Goal: Register for event/course

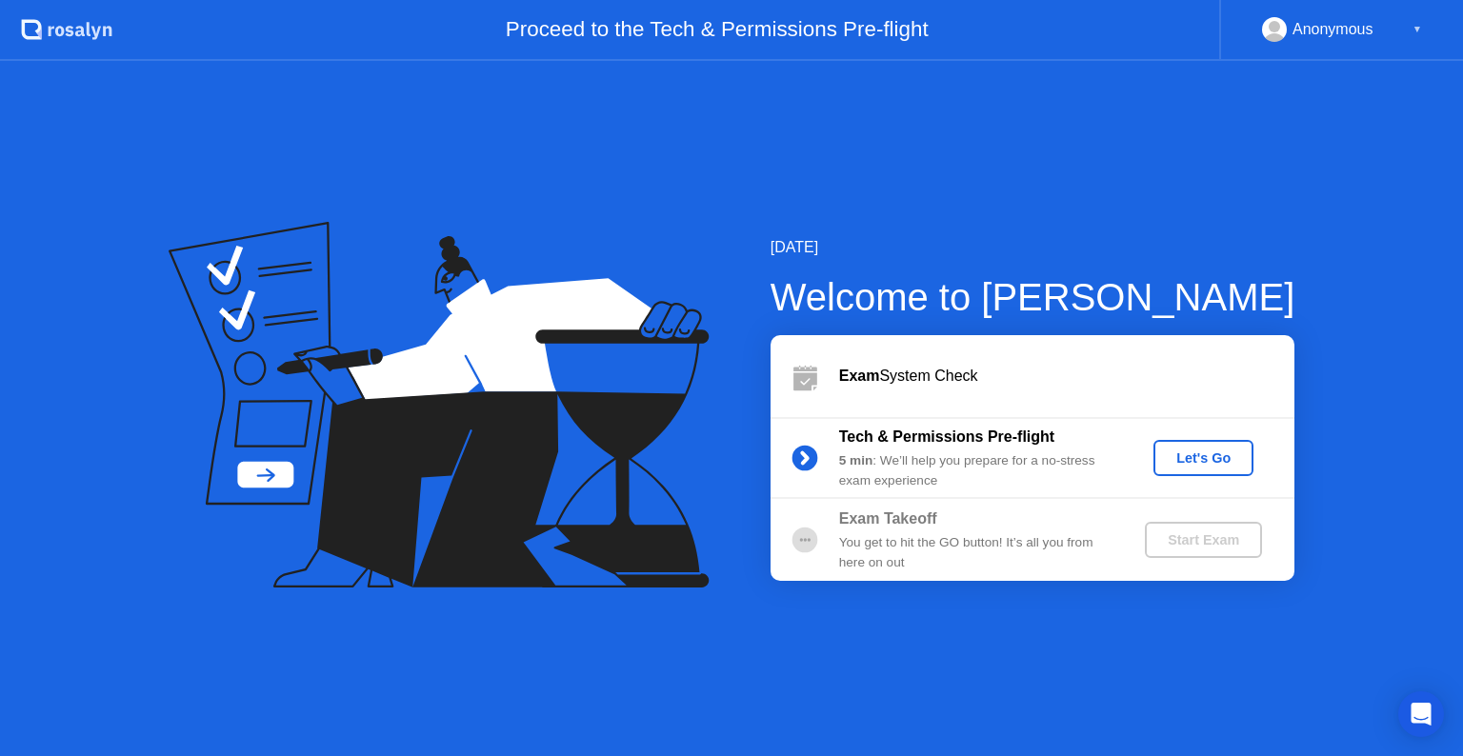
click at [1194, 453] on div "Let's Go" at bounding box center [1203, 457] width 85 height 15
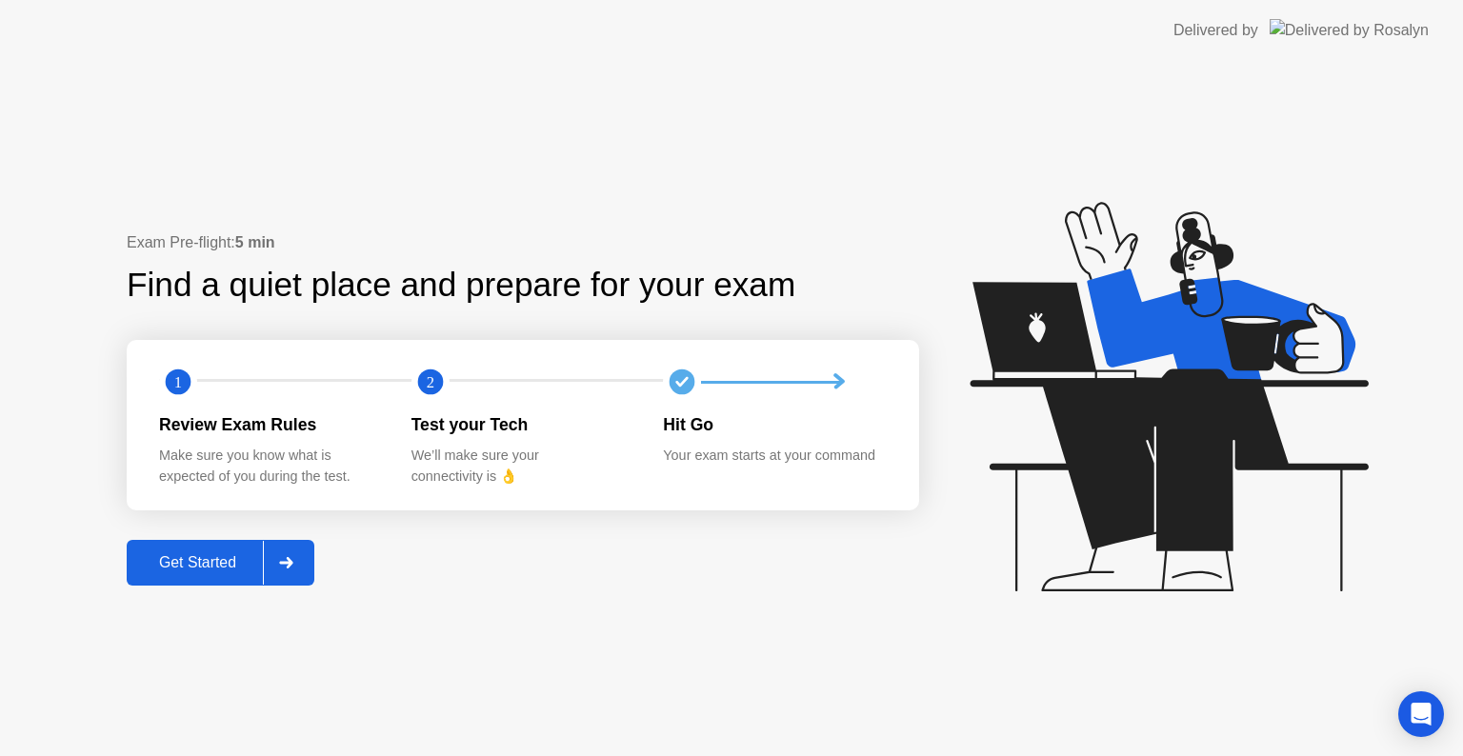
click at [292, 575] on div at bounding box center [286, 563] width 46 height 44
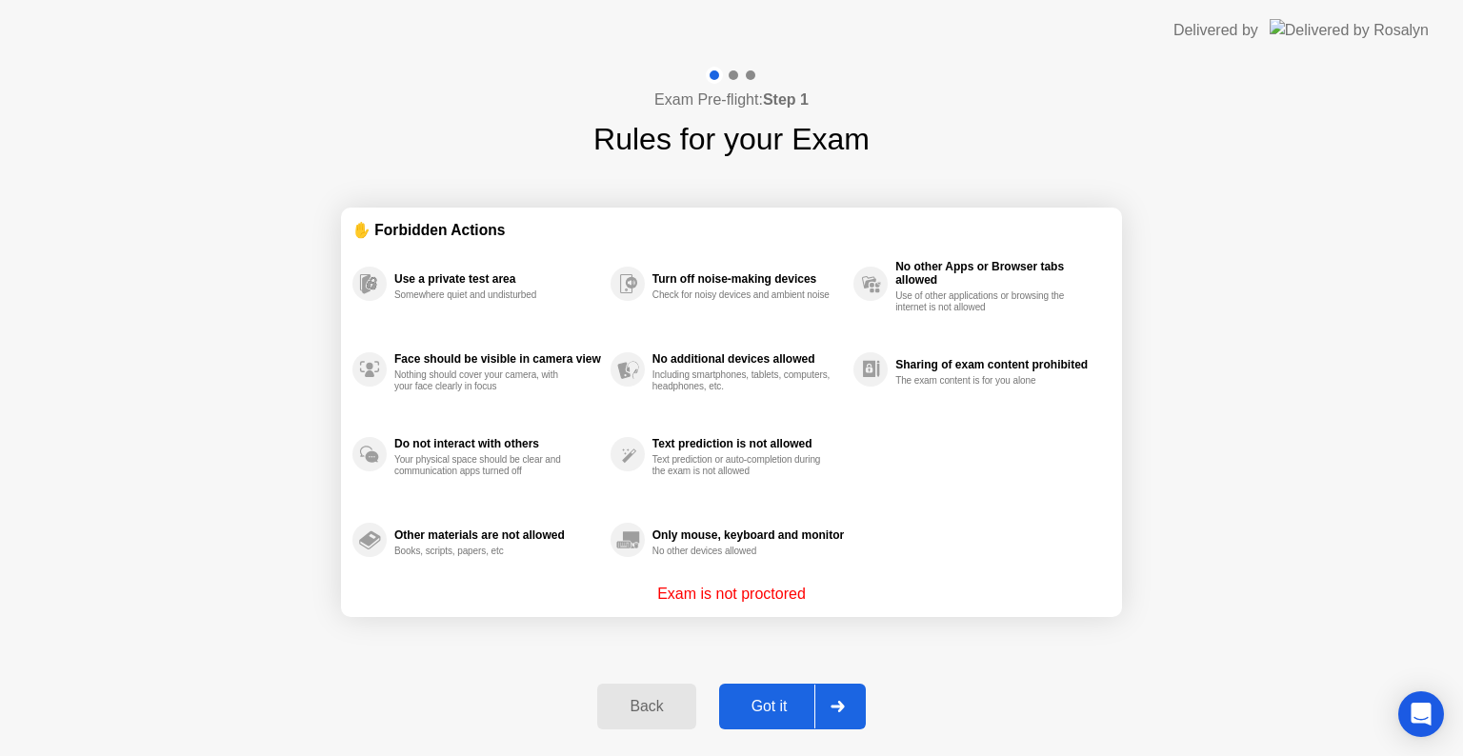
click at [838, 701] on icon at bounding box center [837, 706] width 14 height 11
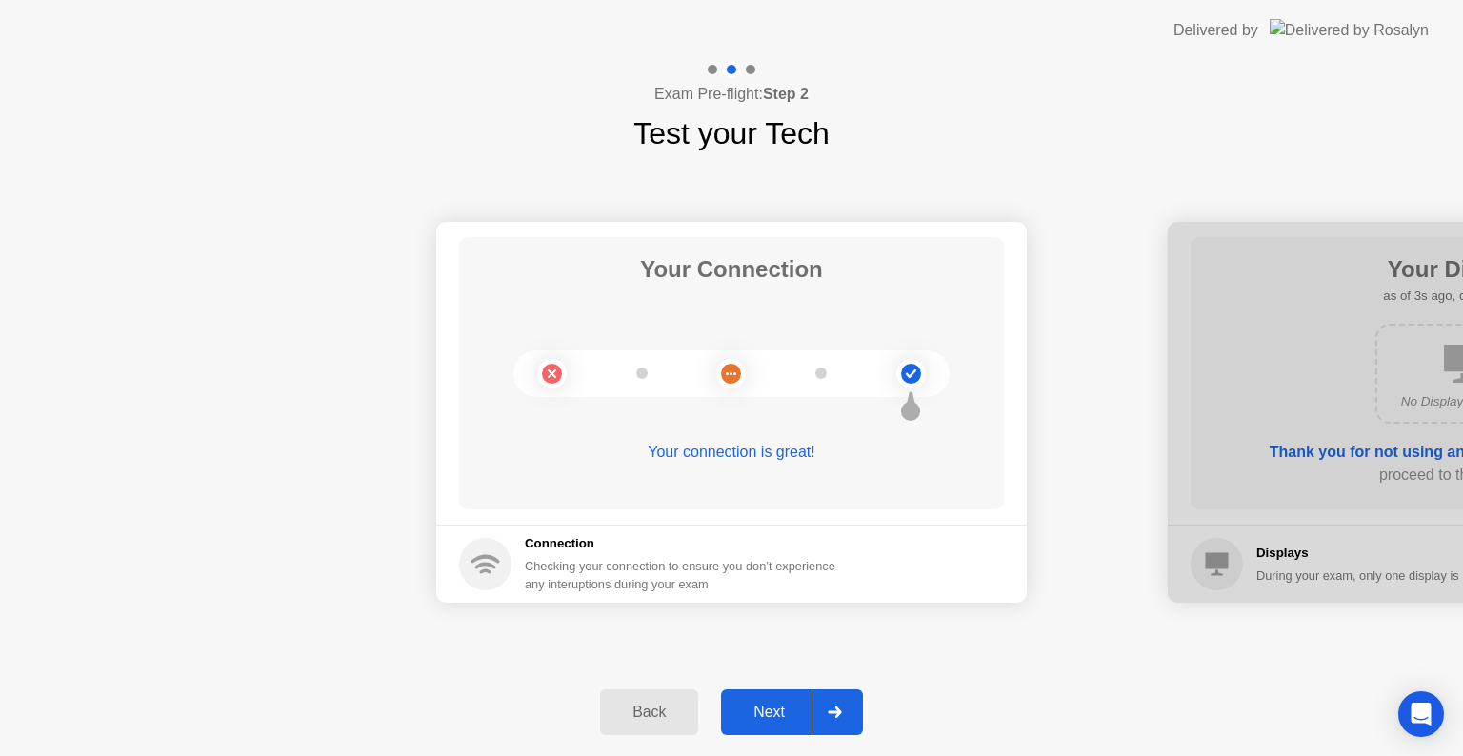
click at [838, 701] on div at bounding box center [834, 712] width 46 height 44
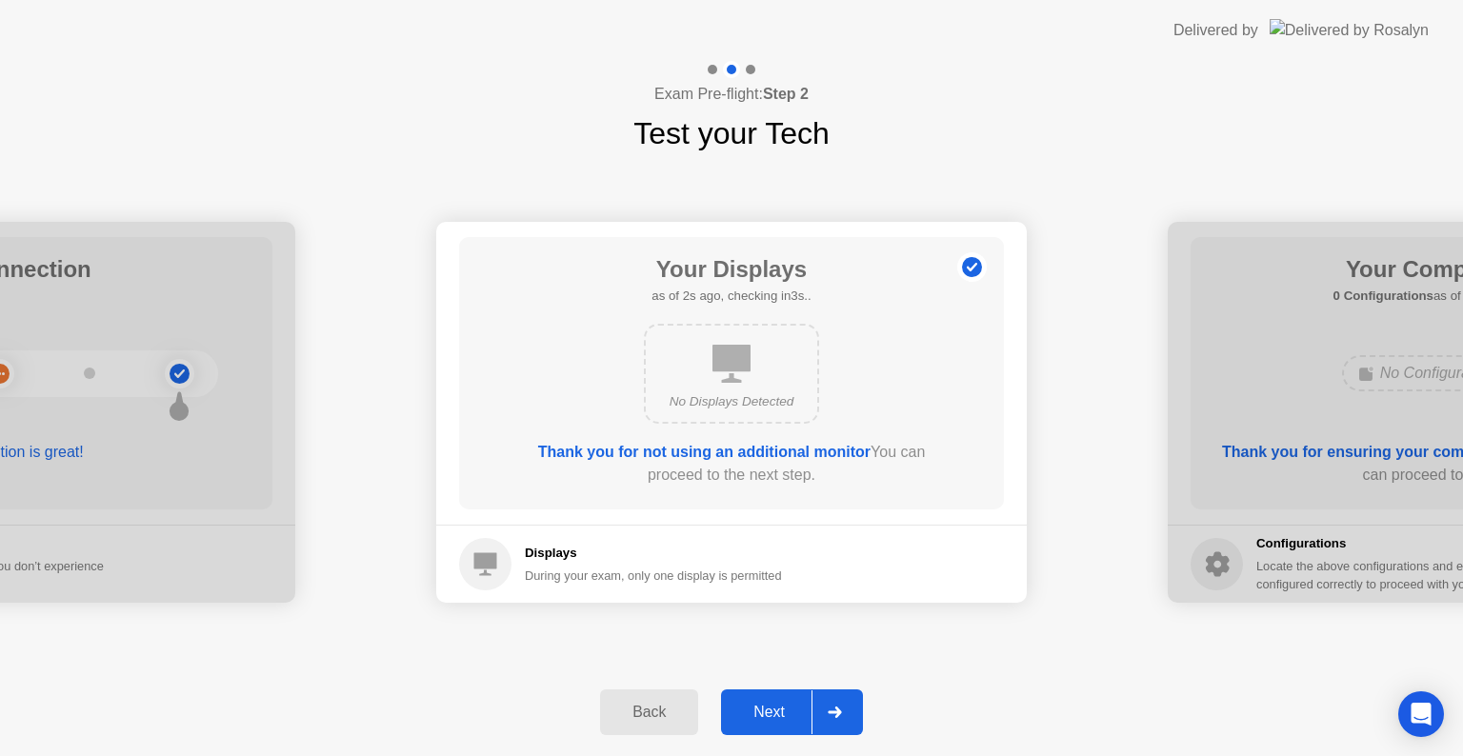
click at [838, 701] on div at bounding box center [834, 712] width 46 height 44
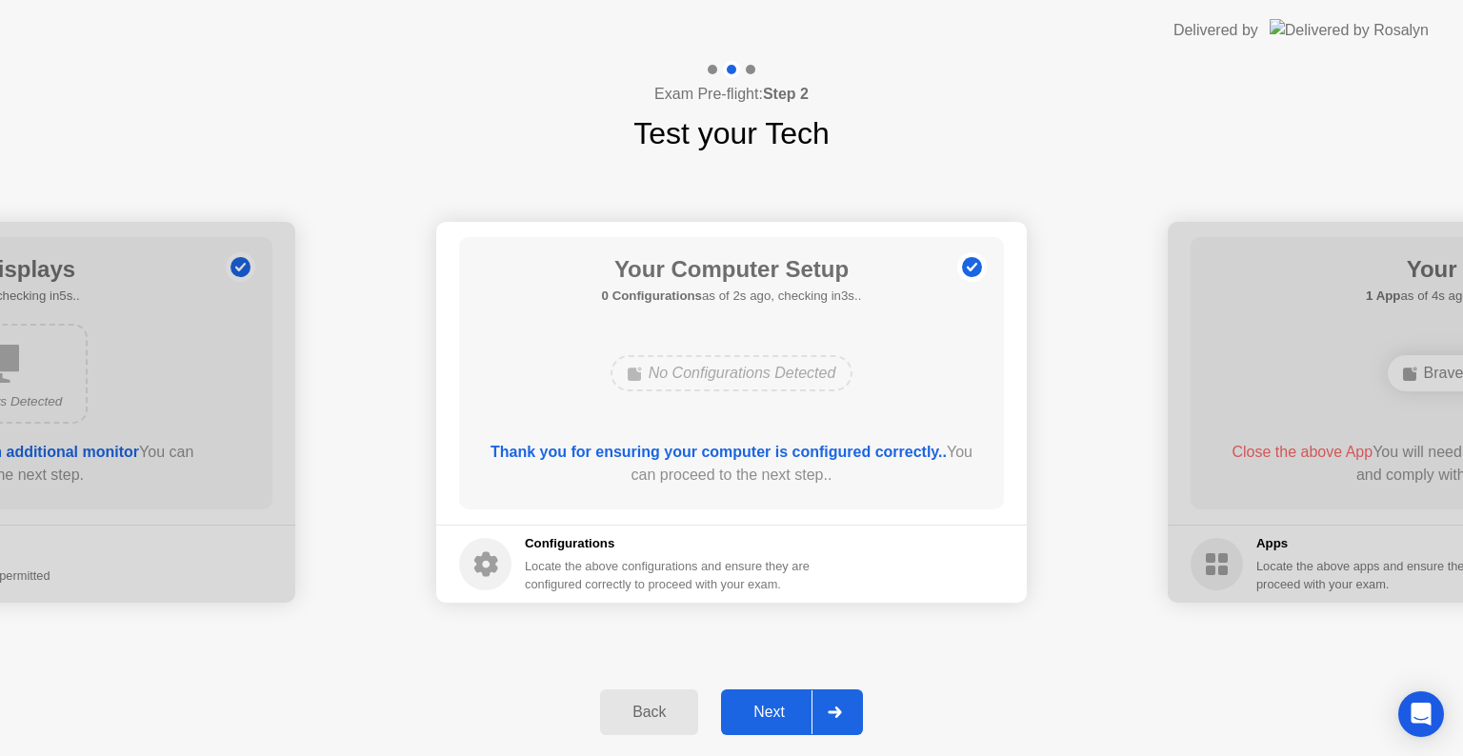
click at [838, 701] on div at bounding box center [834, 712] width 46 height 44
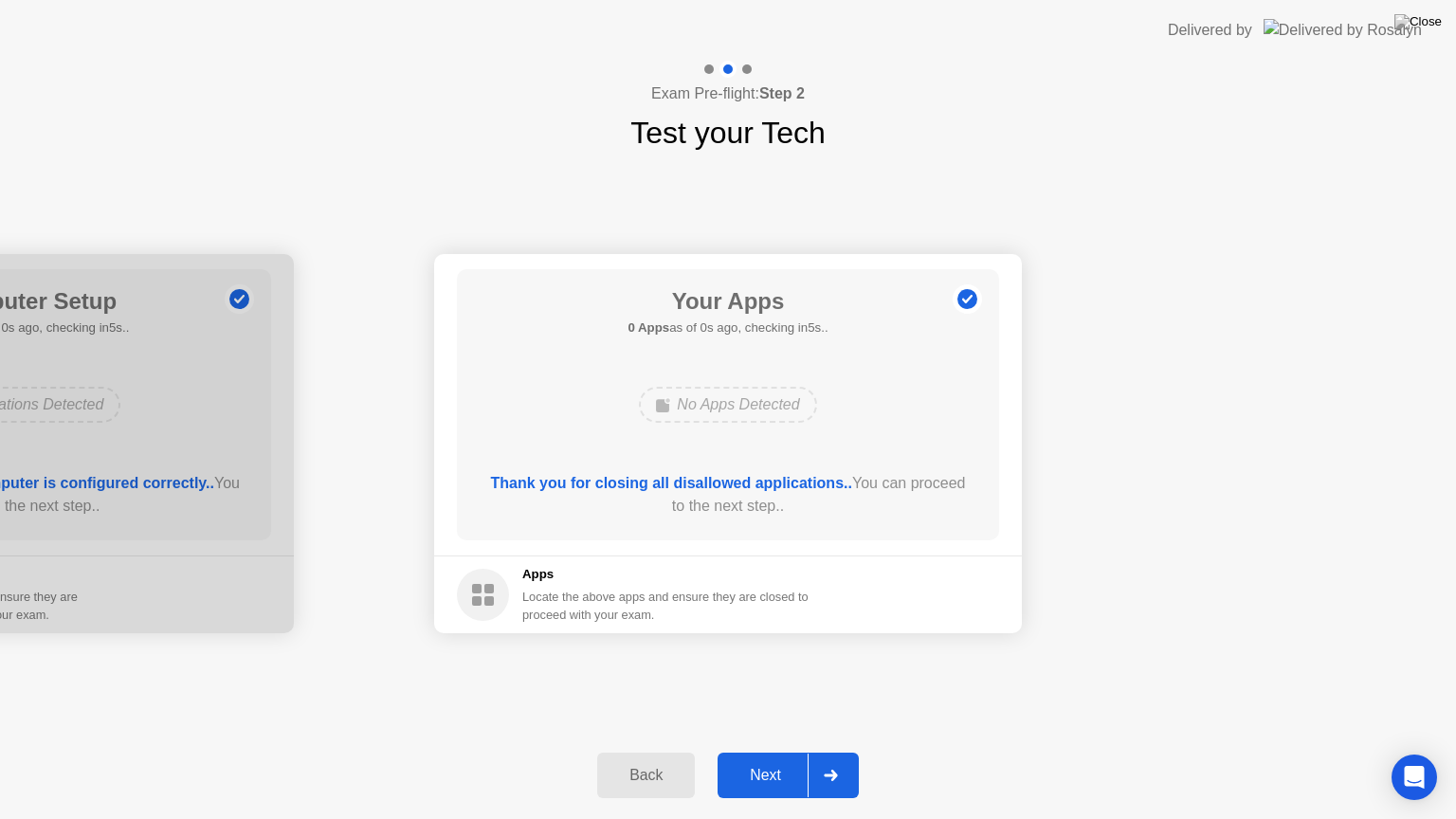
click at [838, 751] on icon at bounding box center [831, 774] width 14 height 11
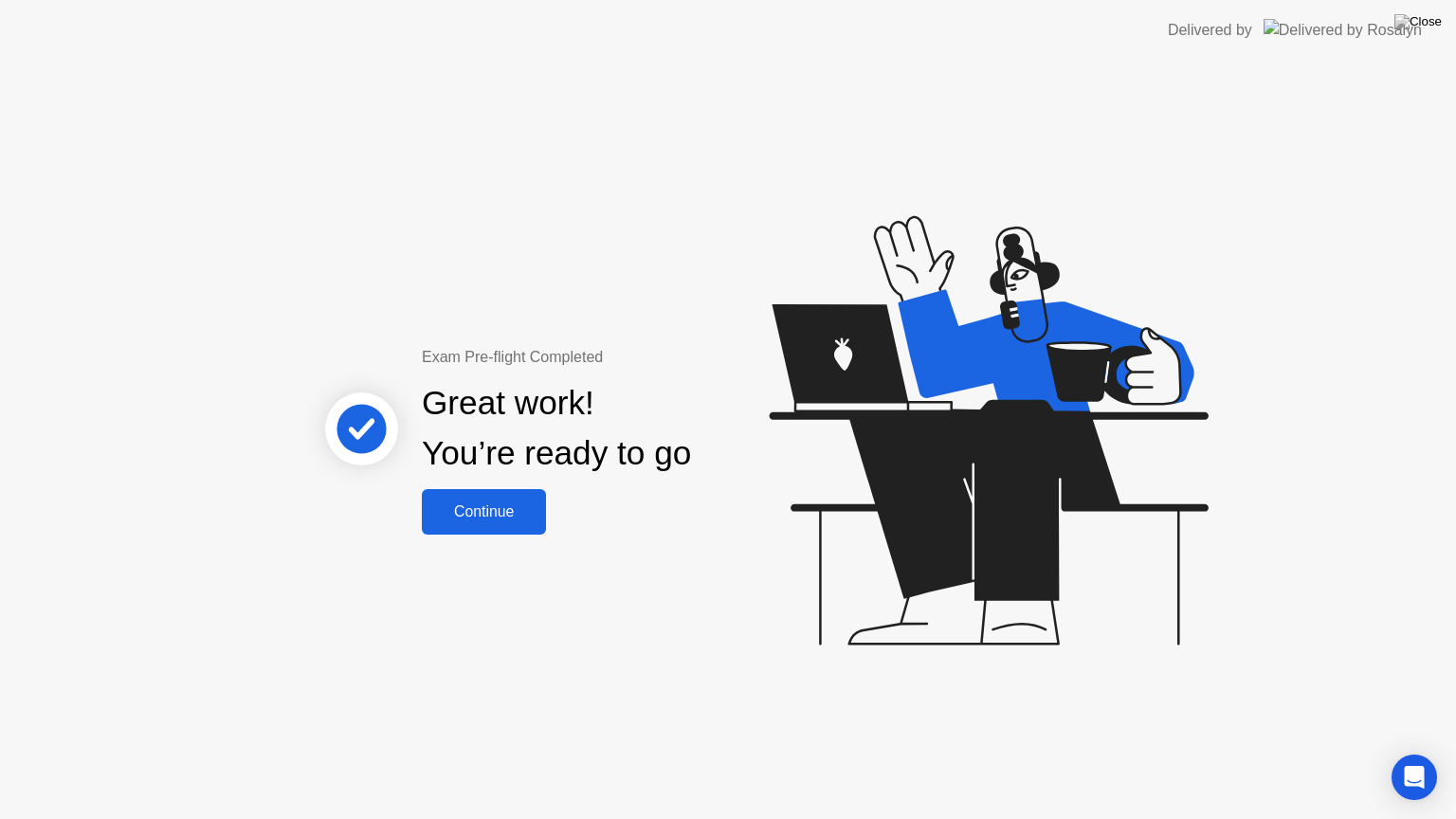
click at [526, 504] on div "Continue" at bounding box center [483, 512] width 112 height 17
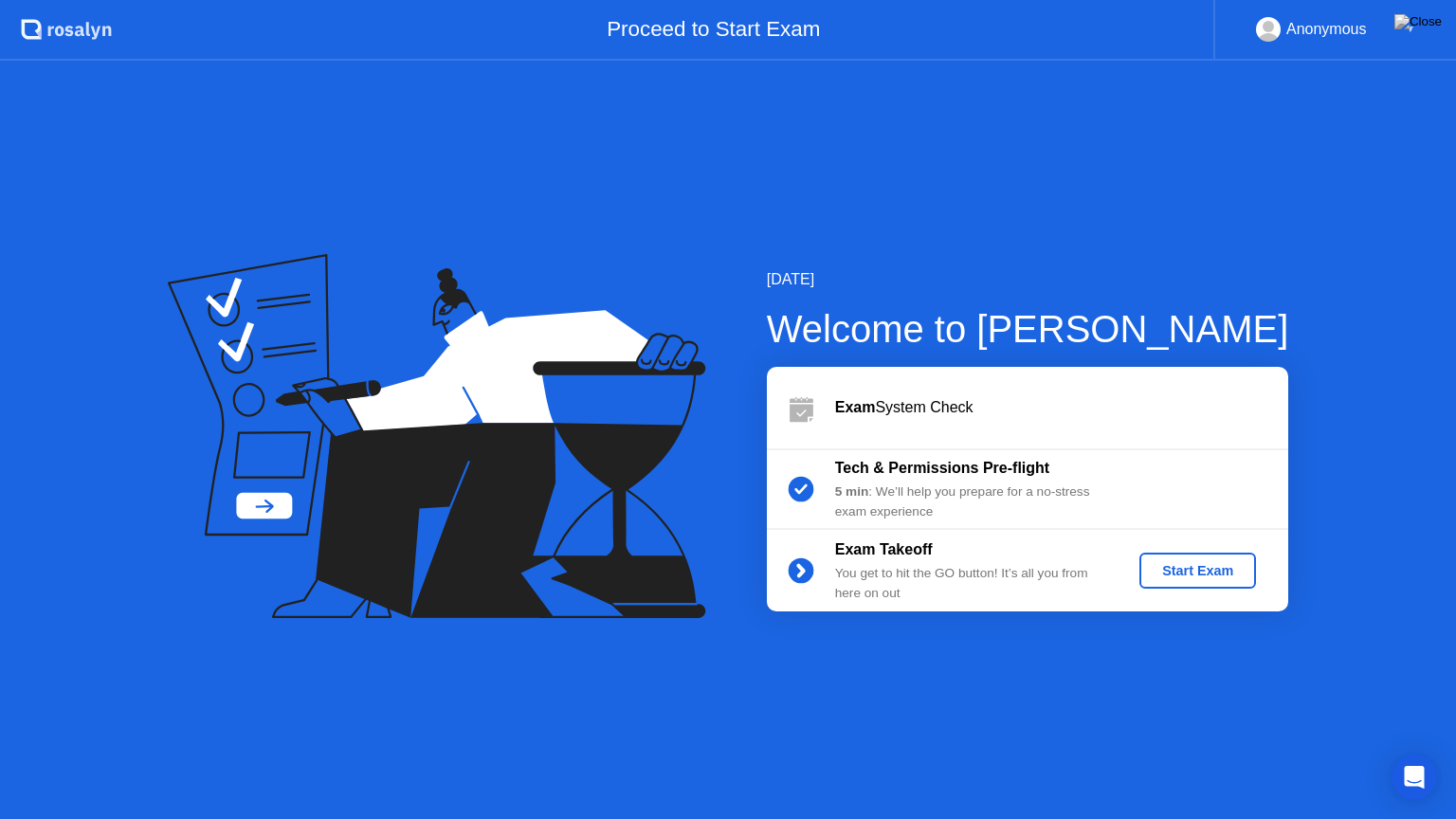
click at [1166, 566] on div "Start Exam" at bounding box center [1197, 570] width 102 height 15
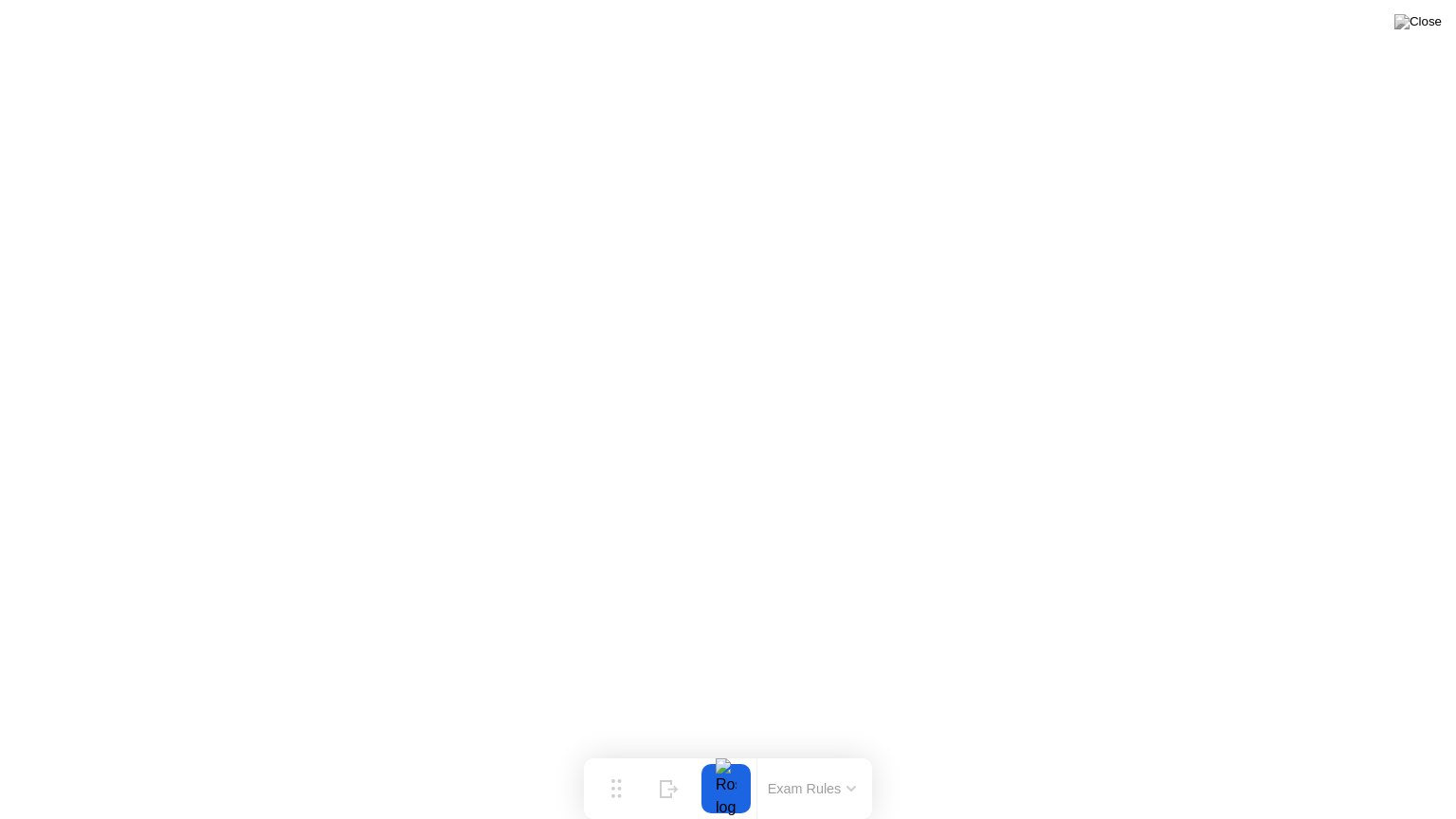
click at [792, 751] on button "Exam Rules" at bounding box center [812, 788] width 101 height 17
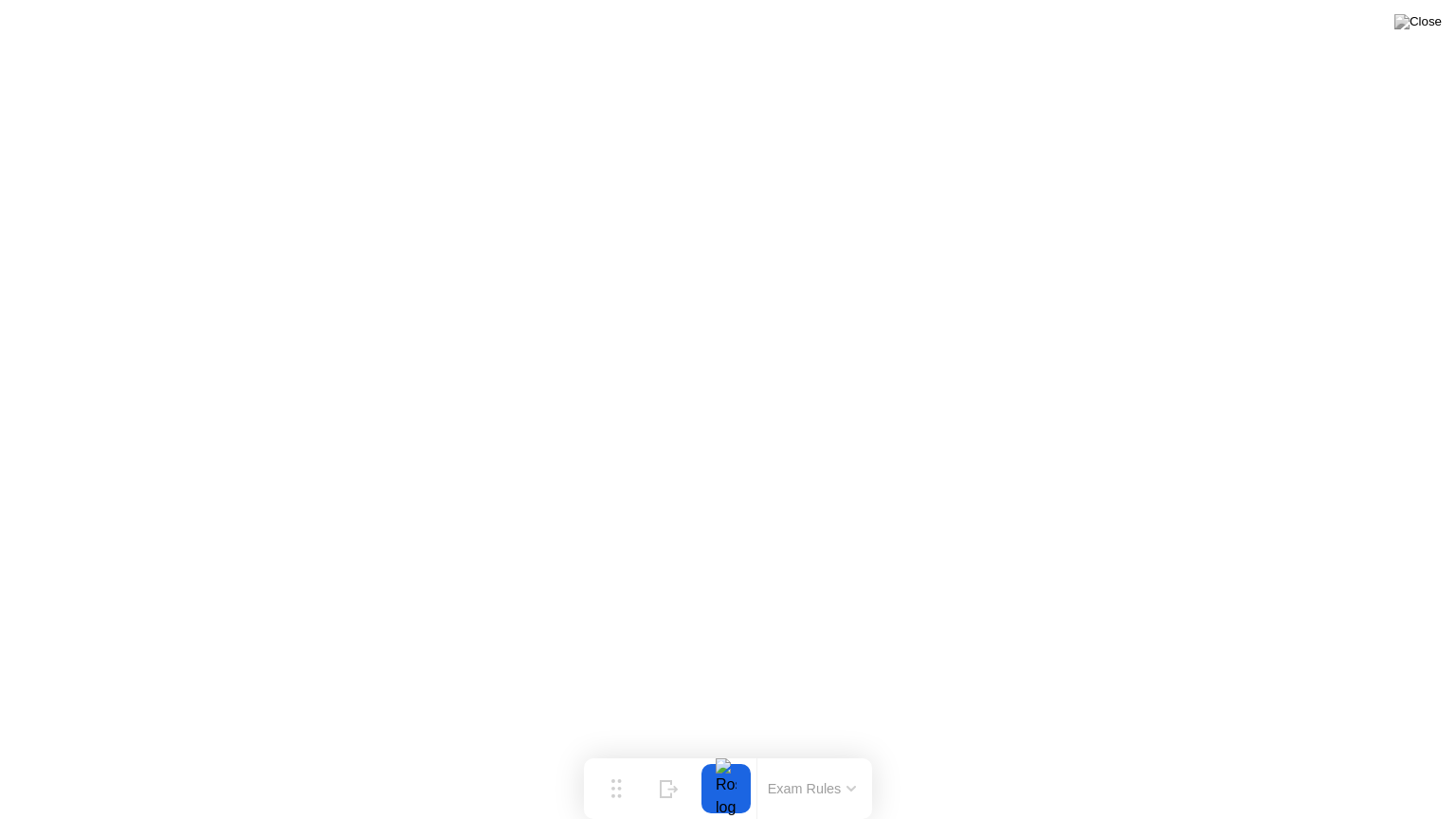
click at [725, 751] on div at bounding box center [726, 789] width 40 height 50
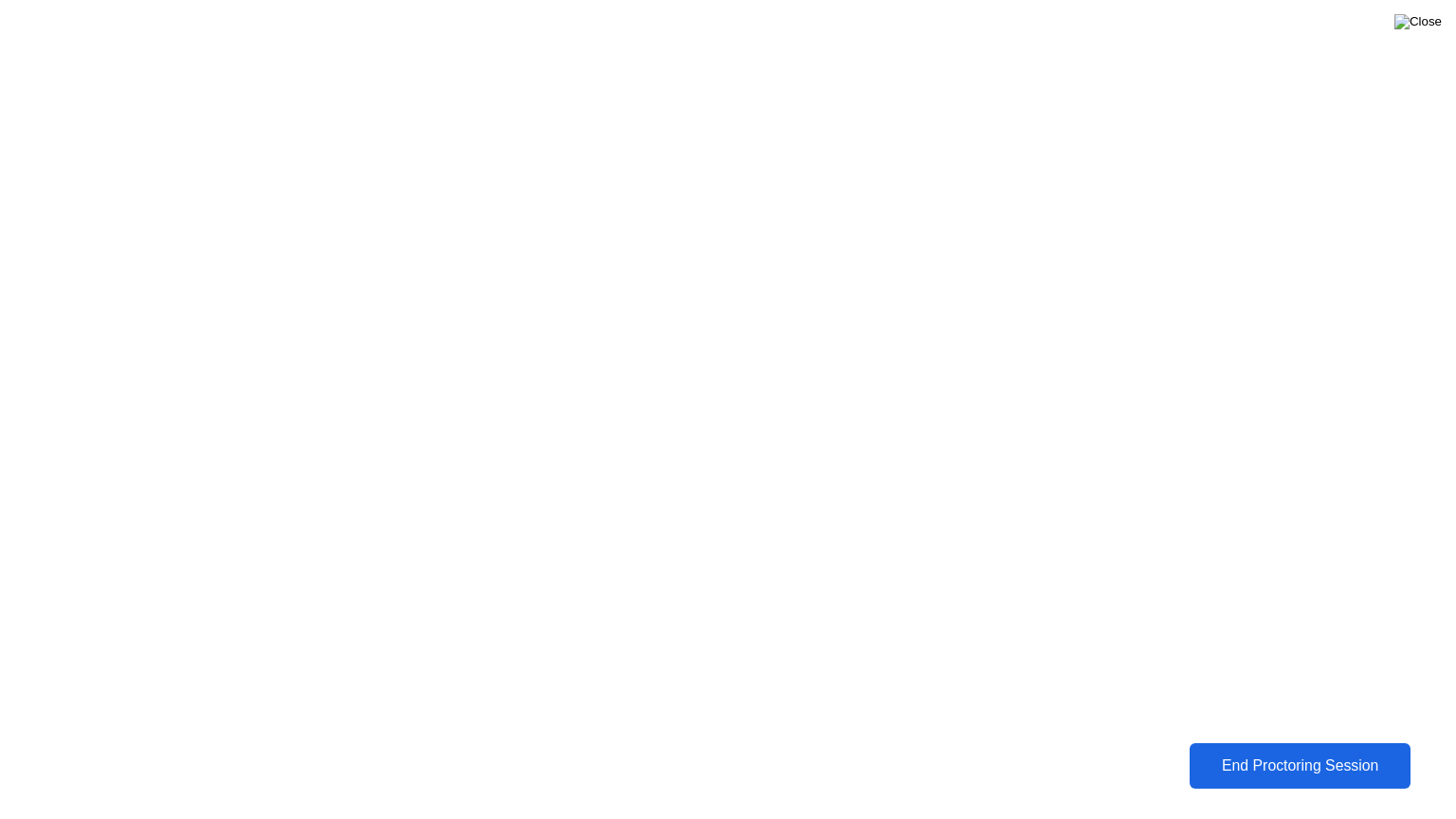
click at [1435, 27] on img at bounding box center [1418, 21] width 48 height 15
click at [1423, 19] on img at bounding box center [1418, 21] width 48 height 15
click at [1221, 751] on div "End Proctoring Session" at bounding box center [1299, 765] width 228 height 19
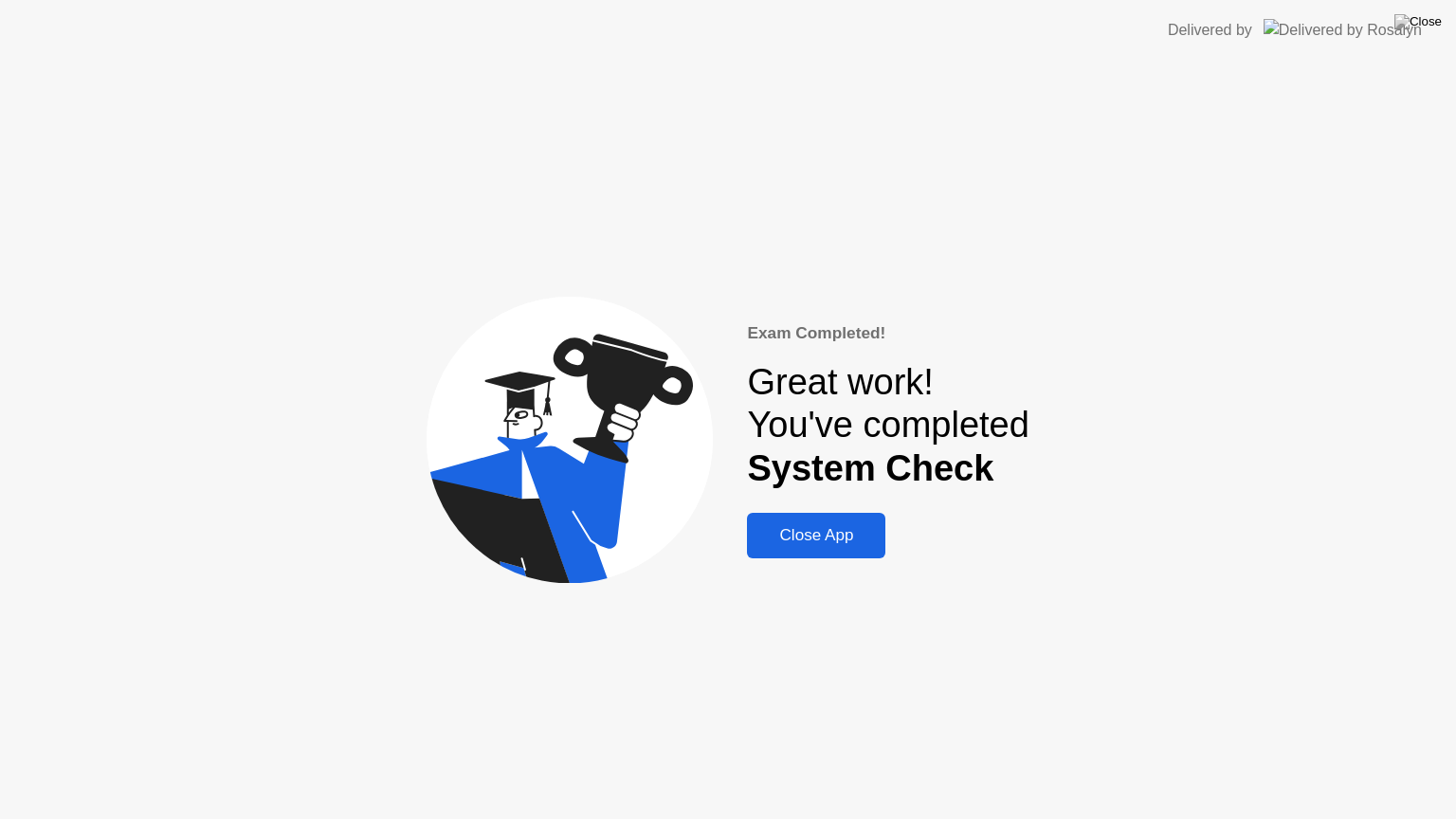
click at [819, 534] on div "Close App" at bounding box center [816, 535] width 127 height 19
